Goal: Task Accomplishment & Management: Use online tool/utility

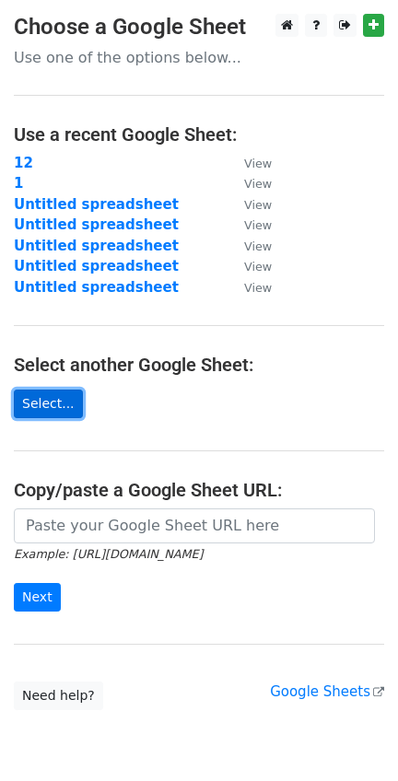
click at [53, 400] on link "Select..." at bounding box center [48, 404] width 69 height 29
click at [33, 413] on link "Select..." at bounding box center [48, 404] width 69 height 29
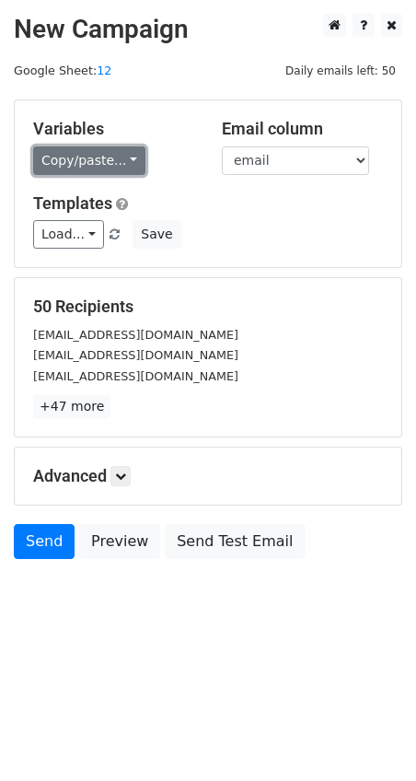
click at [116, 164] on link "Copy/paste..." at bounding box center [89, 160] width 112 height 29
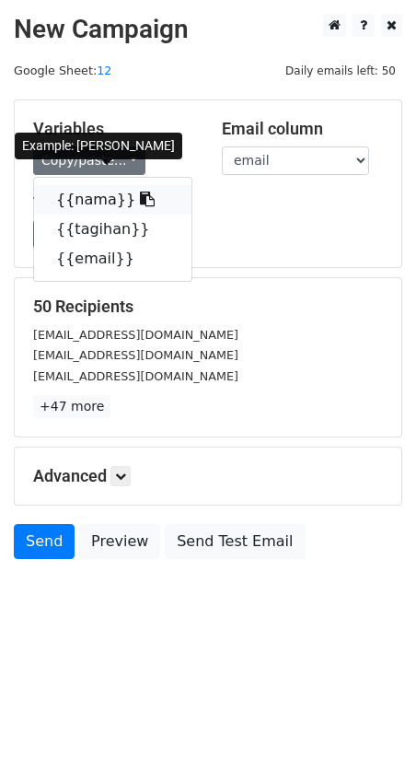
click at [140, 196] on icon at bounding box center [147, 199] width 15 height 15
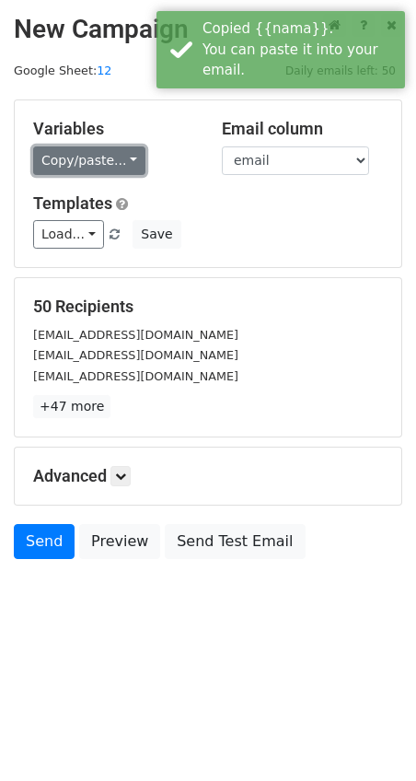
click at [123, 158] on link "Copy/paste..." at bounding box center [89, 160] width 112 height 29
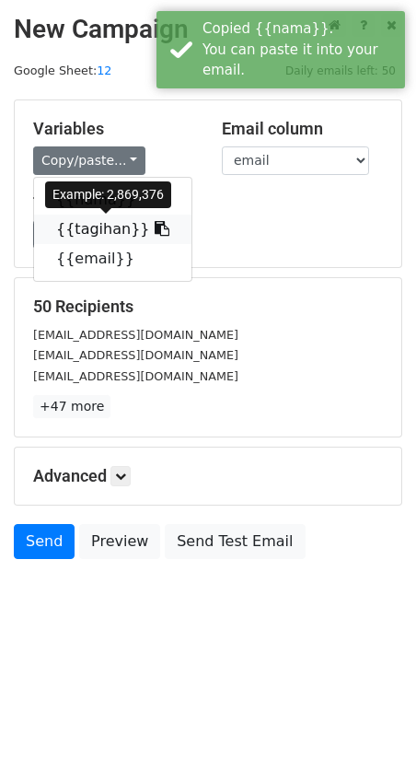
click at [155, 227] on icon at bounding box center [162, 228] width 15 height 15
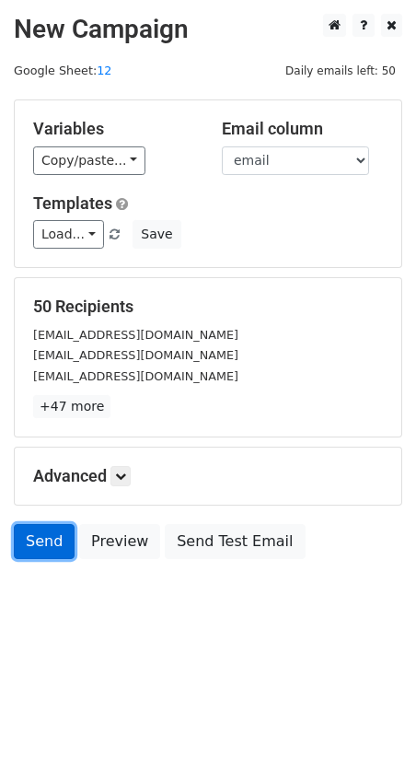
click at [27, 542] on link "Send" at bounding box center [44, 541] width 61 height 35
